Goal: Task Accomplishment & Management: Use online tool/utility

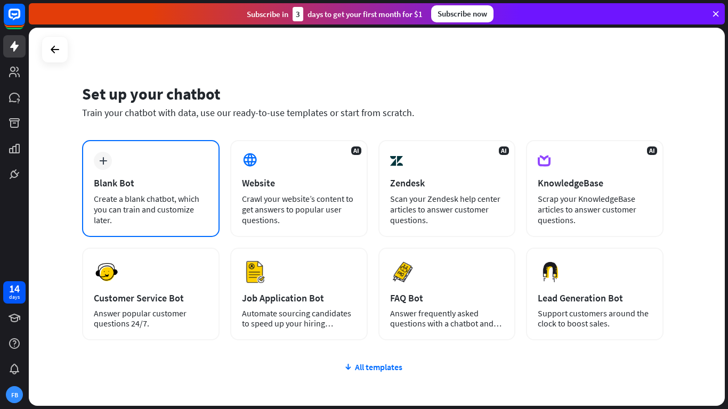
click at [169, 200] on div "Create a blank chatbot, which you can train and customize later." at bounding box center [151, 209] width 114 height 32
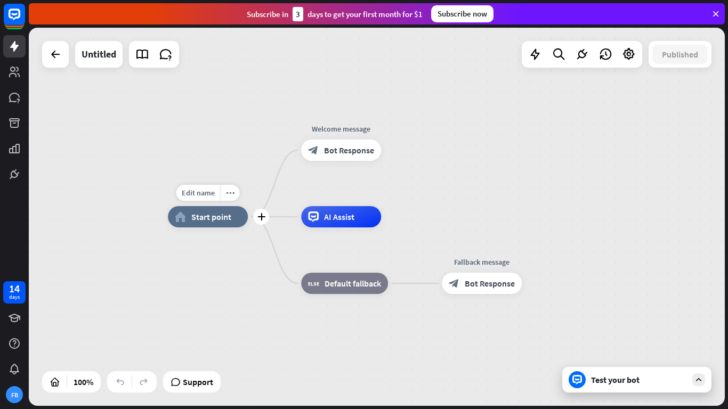
click at [202, 213] on span "Start point" at bounding box center [211, 217] width 40 height 11
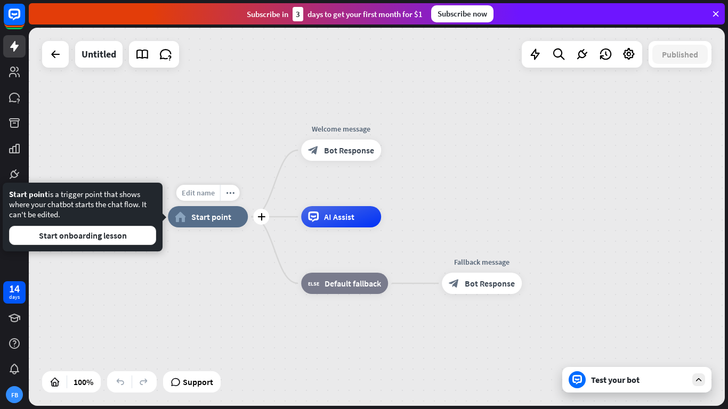
click at [212, 191] on span "Edit name" at bounding box center [198, 193] width 33 height 10
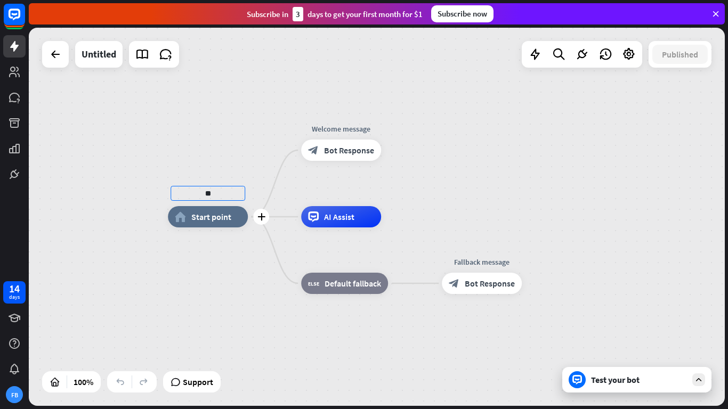
type input "*"
type input "**********"
click at [331, 220] on div "**********" at bounding box center [377, 217] width 696 height 378
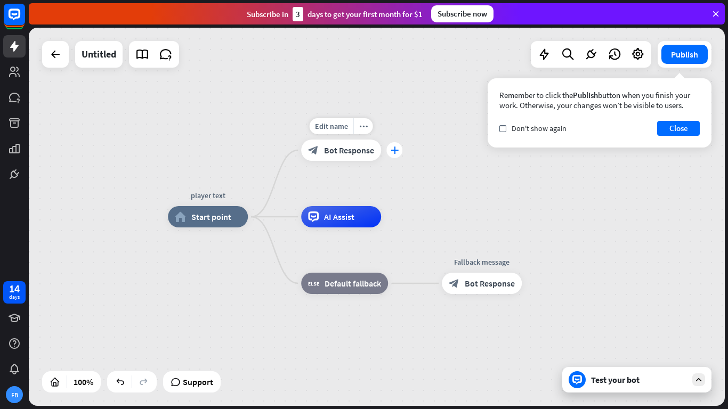
click at [391, 147] on icon "plus" at bounding box center [395, 150] width 8 height 7
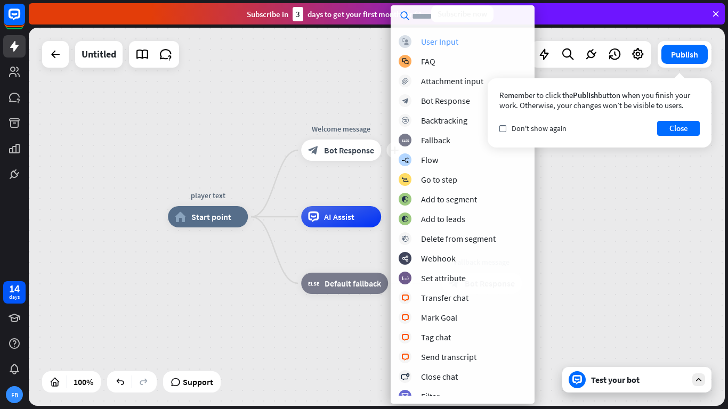
click at [437, 44] on div "User Input" at bounding box center [439, 41] width 37 height 11
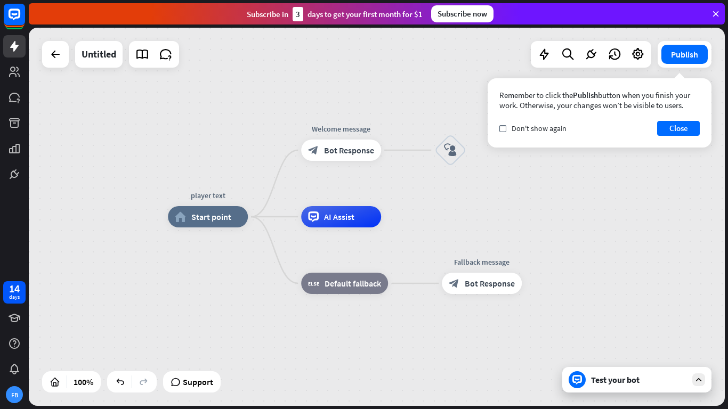
drag, startPoint x: 450, startPoint y: 155, endPoint x: 443, endPoint y: 229, distance: 73.9
click at [443, 229] on div "player text home_2 Start point Welcome message block_bot_response Bot Response …" at bounding box center [516, 406] width 696 height 378
drag, startPoint x: 449, startPoint y: 154, endPoint x: 457, endPoint y: 145, distance: 11.7
click at [457, 145] on icon "block_user_input" at bounding box center [450, 150] width 13 height 13
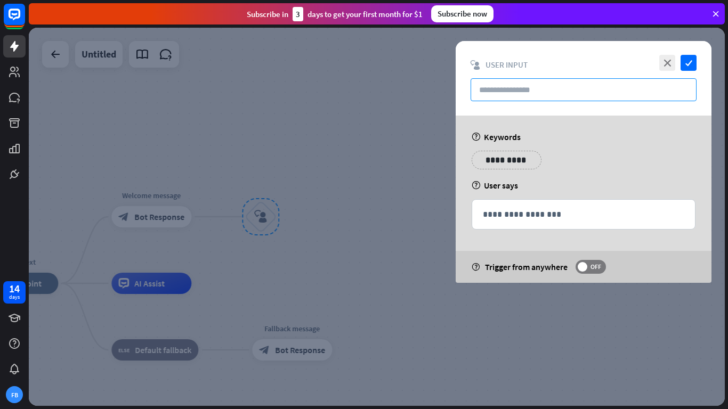
click at [532, 93] on input "text" at bounding box center [583, 89] width 226 height 23
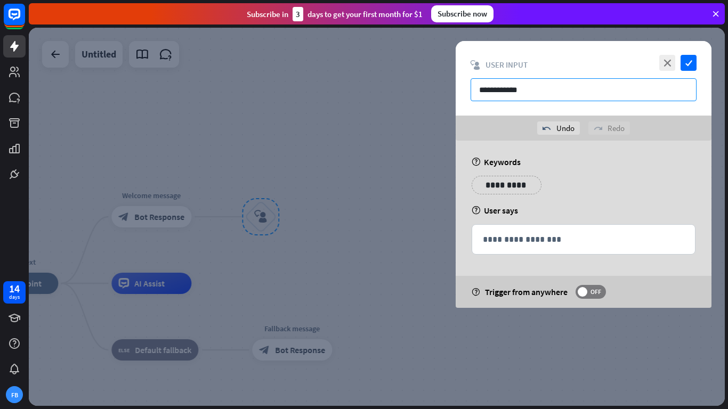
type input "**********"
click at [394, 238] on div at bounding box center [377, 217] width 696 height 378
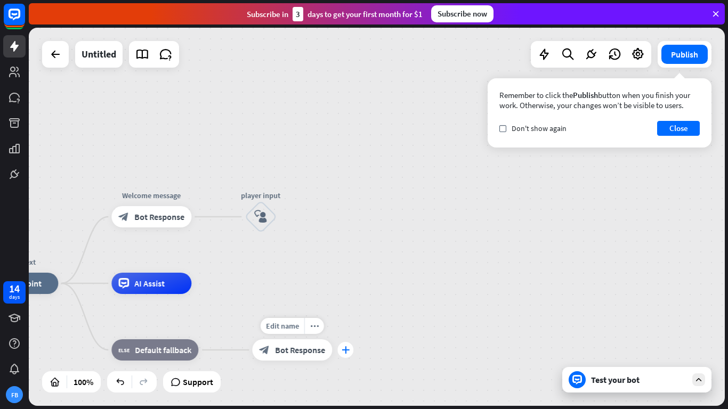
click at [347, 350] on icon "plus" at bounding box center [346, 349] width 8 height 7
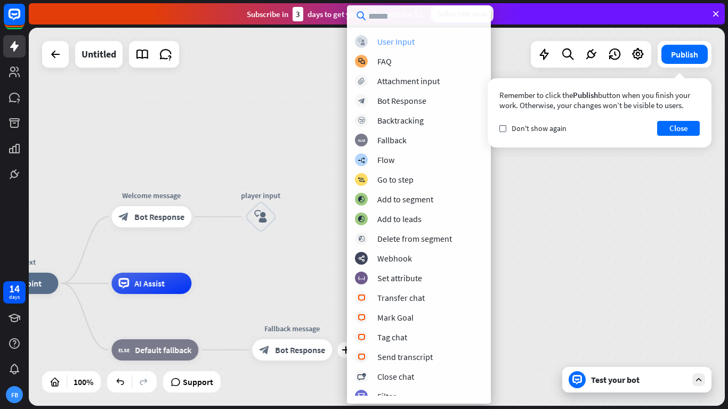
click at [401, 42] on div "User Input" at bounding box center [395, 41] width 37 height 11
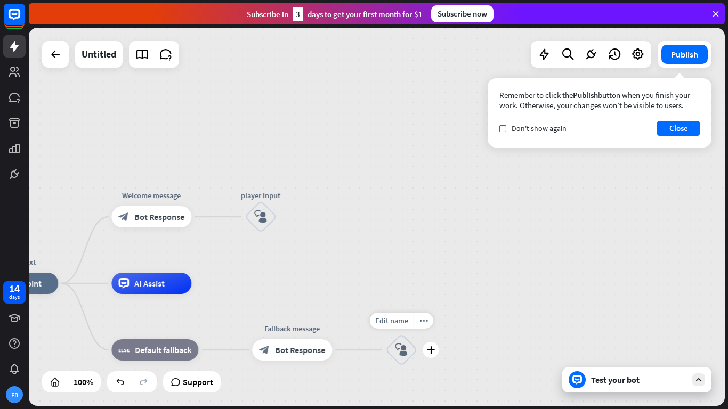
drag, startPoint x: 397, startPoint y: 353, endPoint x: 411, endPoint y: 338, distance: 19.6
click at [411, 338] on div "block_user_input" at bounding box center [401, 350] width 32 height 32
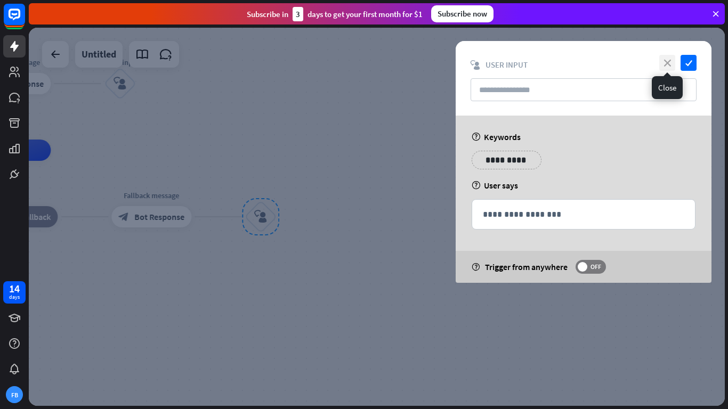
click at [664, 64] on icon "close" at bounding box center [667, 63] width 16 height 16
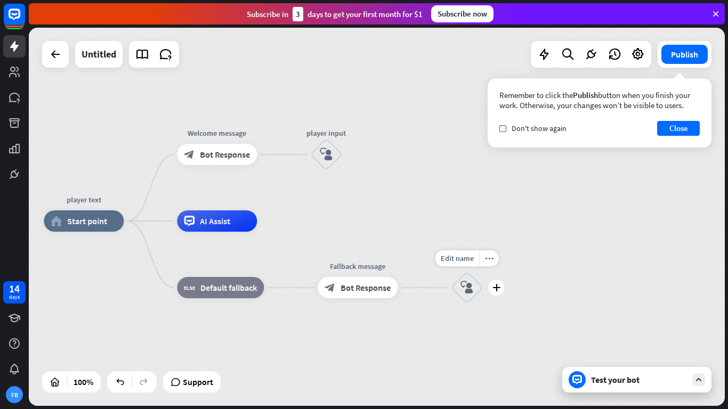
drag, startPoint x: 286, startPoint y: 199, endPoint x: 492, endPoint y: 270, distance: 218.0
click at [483, 272] on div "Edit name more_horiz plus block_user_input" at bounding box center [467, 288] width 32 height 32
click at [491, 259] on icon "more_horiz" at bounding box center [489, 259] width 9 height 8
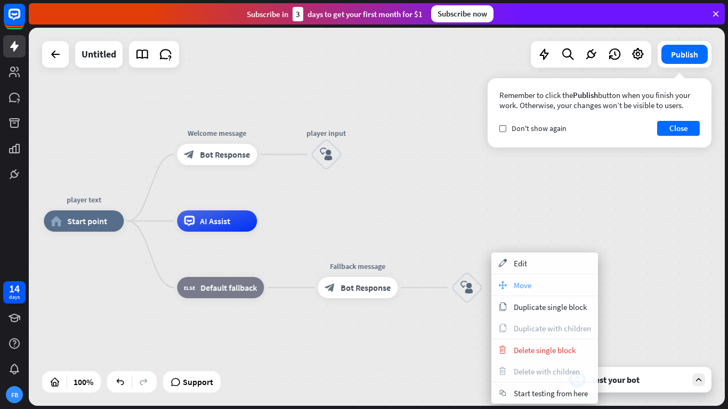
click at [521, 281] on span "Move" at bounding box center [523, 285] width 18 height 10
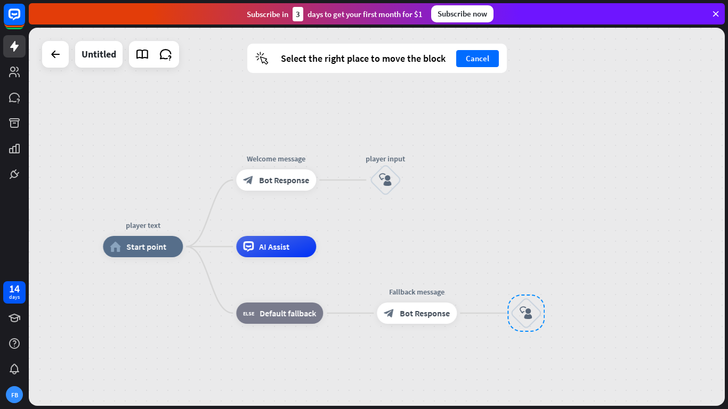
drag, startPoint x: 456, startPoint y: 280, endPoint x: 515, endPoint y: 306, distance: 64.4
click at [515, 306] on div at bounding box center [525, 313] width 37 height 37
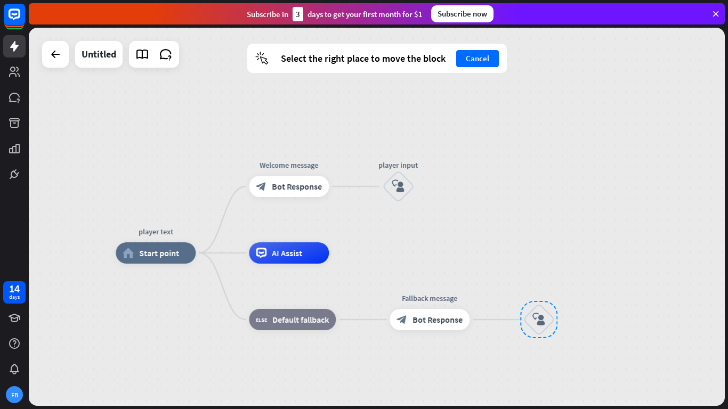
drag, startPoint x: 514, startPoint y: 291, endPoint x: 527, endPoint y: 298, distance: 14.3
click at [527, 304] on div "block_user_input" at bounding box center [539, 320] width 32 height 32
click at [475, 227] on div "player text home_2 Start point Welcome message block_bot_response Bot Response …" at bounding box center [377, 217] width 696 height 378
click at [539, 234] on div "player text home_2 Start point Welcome message block_bot_response Bot Response …" at bounding box center [377, 217] width 696 height 378
click at [530, 239] on div "player text home_2 Start point Welcome message block_bot_response Bot Response …" at bounding box center [377, 217] width 696 height 378
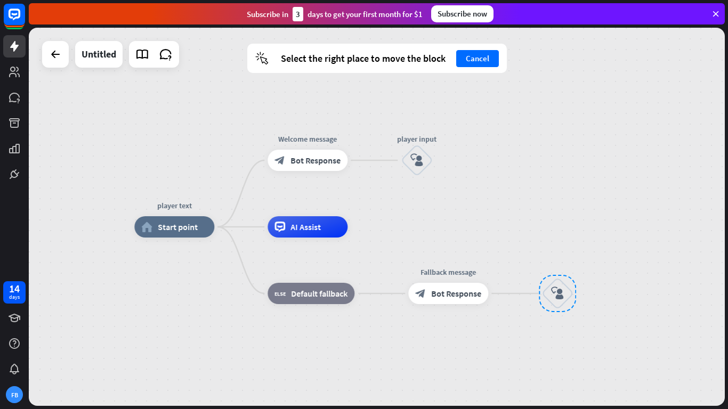
drag, startPoint x: 530, startPoint y: 239, endPoint x: 548, endPoint y: 213, distance: 32.1
click at [548, 213] on div "player text home_2 Start point Welcome message block_bot_response Bot Response …" at bounding box center [377, 217] width 696 height 378
click at [508, 219] on div "player text home_2 Start point Welcome message block_bot_response Bot Response …" at bounding box center [377, 217] width 696 height 378
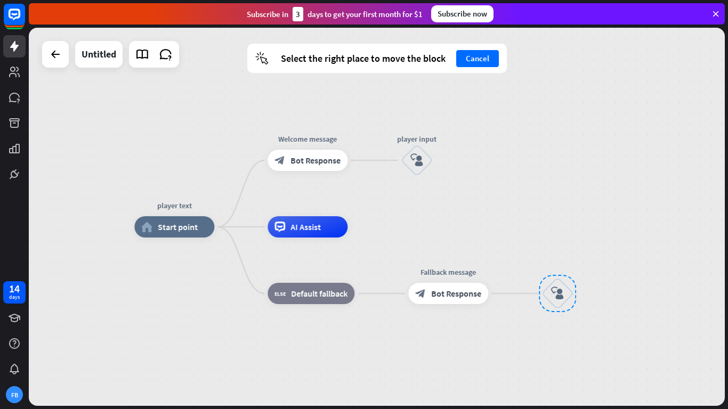
click at [508, 219] on div "player text home_2 Start point Welcome message block_bot_response Bot Response …" at bounding box center [377, 217] width 696 height 378
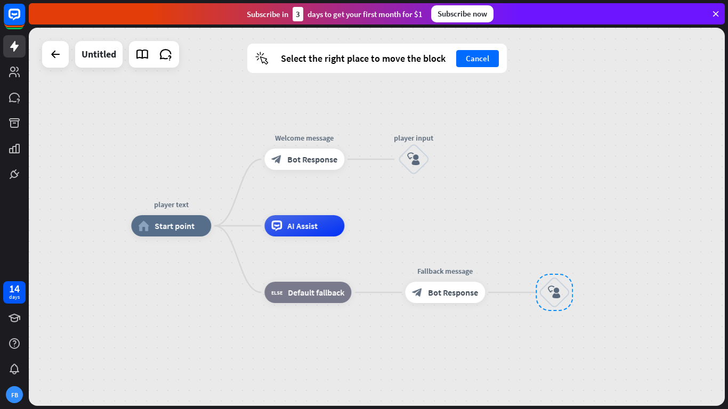
click at [505, 218] on div "player text home_2 Start point Welcome message block_bot_response Bot Response …" at bounding box center [377, 217] width 696 height 378
click at [486, 56] on button "Cancel" at bounding box center [477, 58] width 43 height 17
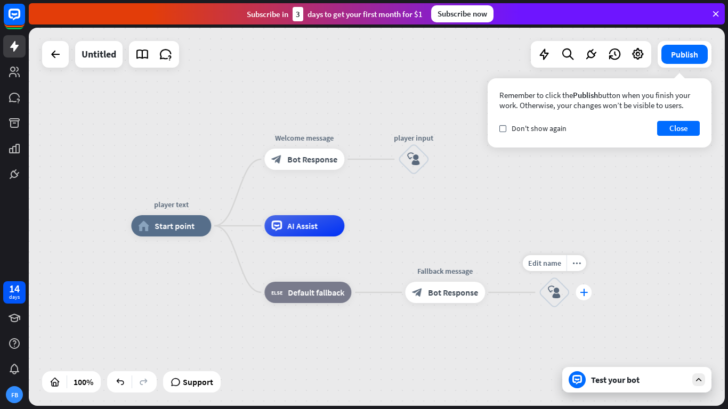
click at [582, 290] on icon "plus" at bounding box center [584, 292] width 8 height 7
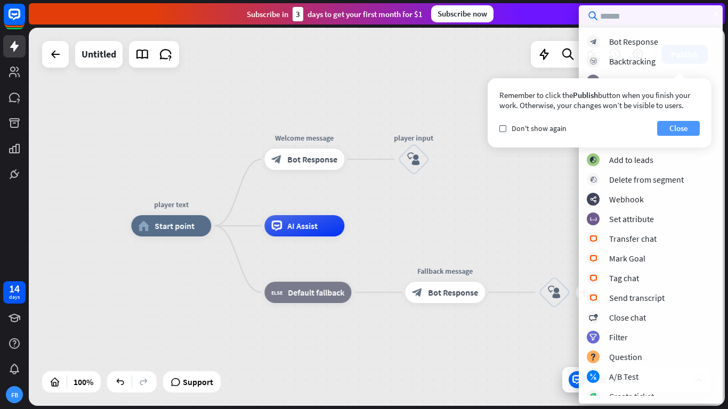
click at [672, 131] on button "Close" at bounding box center [678, 128] width 43 height 15
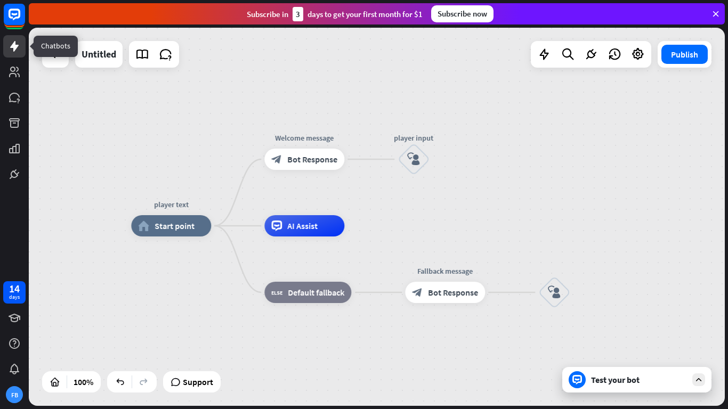
click at [10, 54] on link at bounding box center [14, 46] width 22 height 22
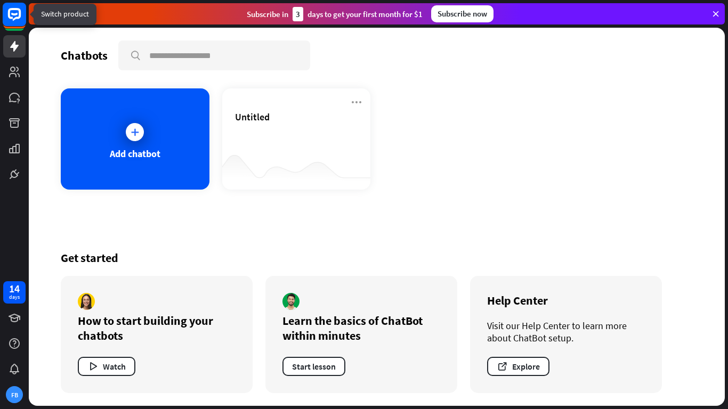
click at [16, 25] on rect at bounding box center [14, 14] width 23 height 23
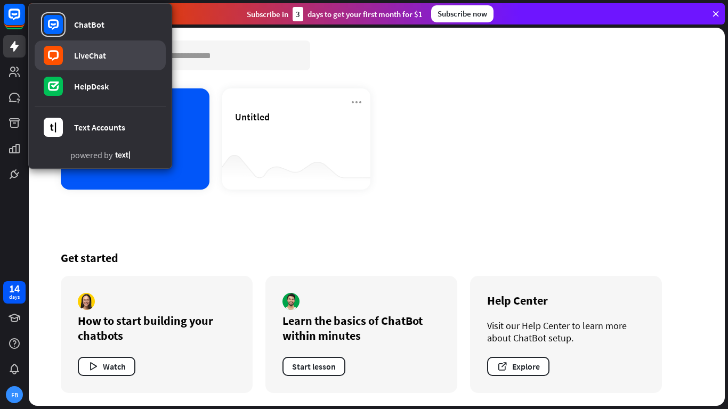
click at [88, 59] on div "LiveChat" at bounding box center [90, 55] width 32 height 11
